Goal: Transaction & Acquisition: Purchase product/service

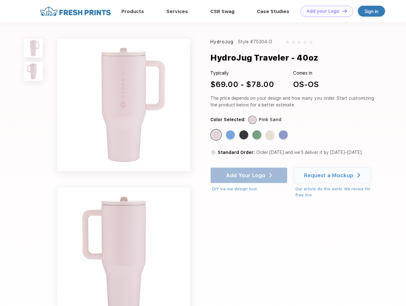
click at [324, 11] on link "Add your Logo Design Tool" at bounding box center [327, 11] width 53 height 11
click at [0, 0] on div "Design Tool" at bounding box center [0, 0] width 0 height 0
click at [342, 11] on link "Add your Logo Design Tool" at bounding box center [327, 11] width 53 height 11
click at [33, 48] on img at bounding box center [33, 48] width 19 height 19
click at [33, 71] on img at bounding box center [33, 71] width 19 height 19
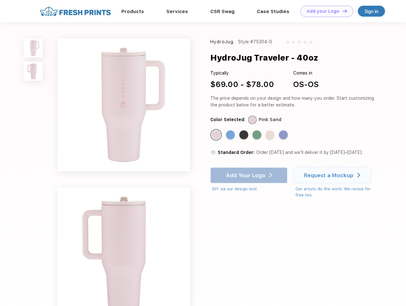
click at [217, 135] on div "Standard Color" at bounding box center [216, 134] width 9 height 9
click at [231, 135] on div "Standard Color" at bounding box center [230, 134] width 9 height 9
click at [244, 135] on div "Standard Color" at bounding box center [243, 134] width 9 height 9
click at [258, 135] on div "Standard Color" at bounding box center [256, 134] width 9 height 9
click at [271, 135] on div "Standard Color" at bounding box center [269, 134] width 9 height 9
